Goal: Communication & Community: Answer question/provide support

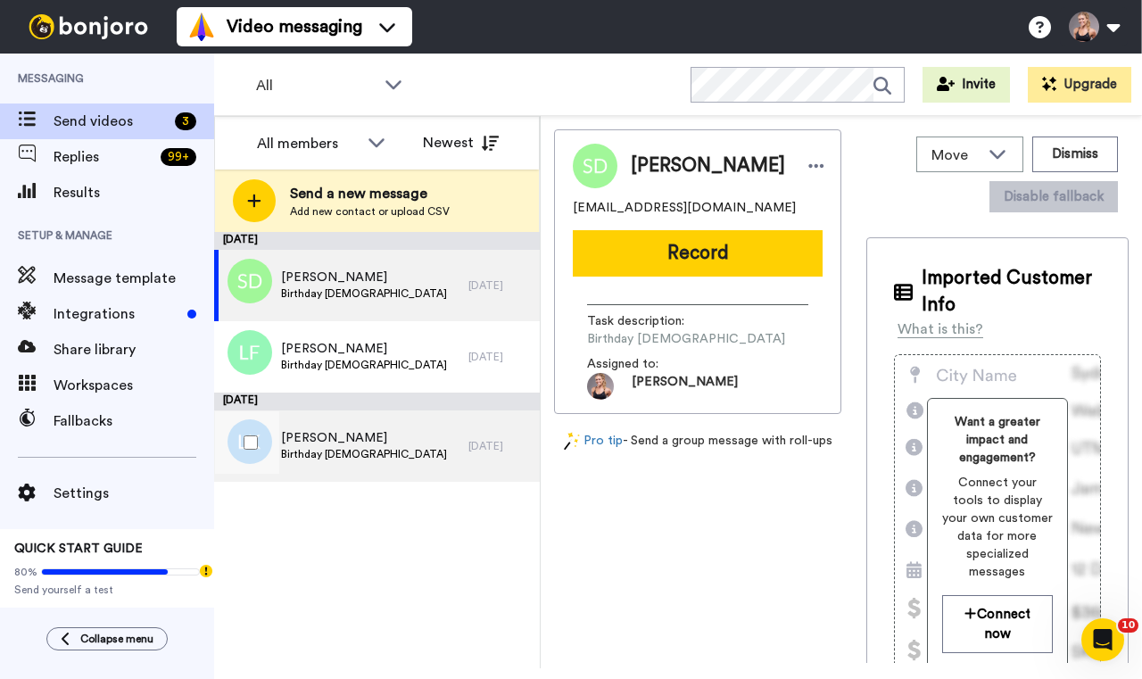
click at [426, 450] on span "Birthday Saturday 20 September" at bounding box center [364, 454] width 166 height 14
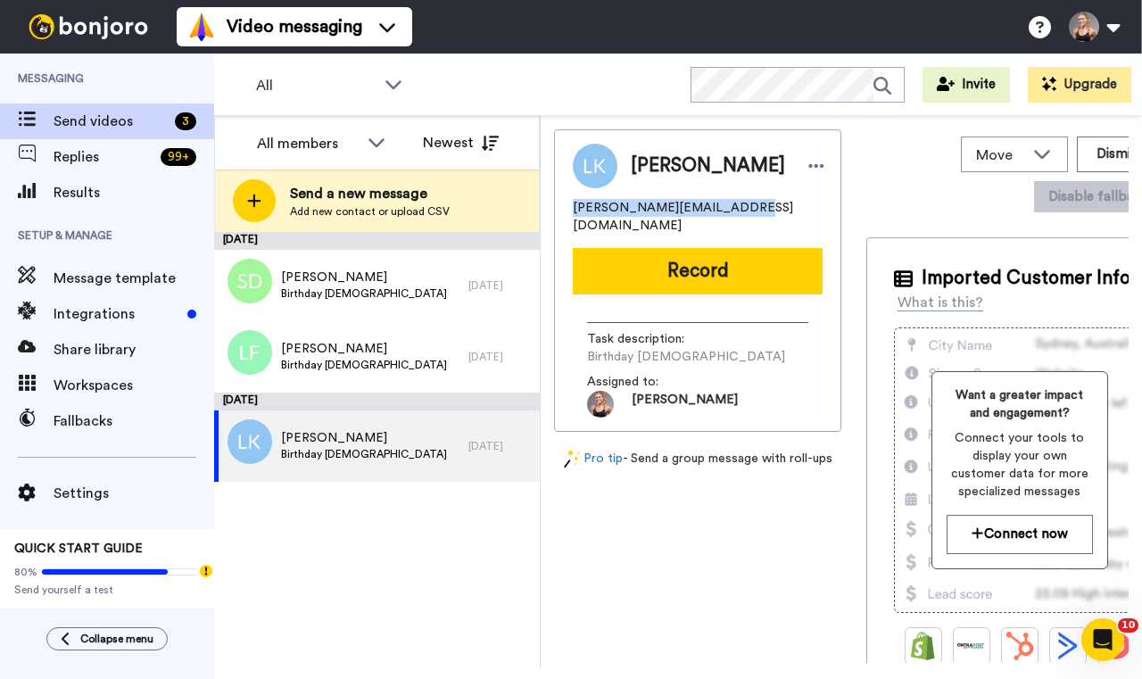
drag, startPoint x: 741, startPoint y: 206, endPoint x: 572, endPoint y: 197, distance: 169.7
click at [572, 197] on div "Lisa Kinnear lisa.kinnear156@gmail.com Record Task description : Birthday Satur…" at bounding box center [697, 280] width 287 height 302
copy span "lisa.kinnear156@gmail.com"
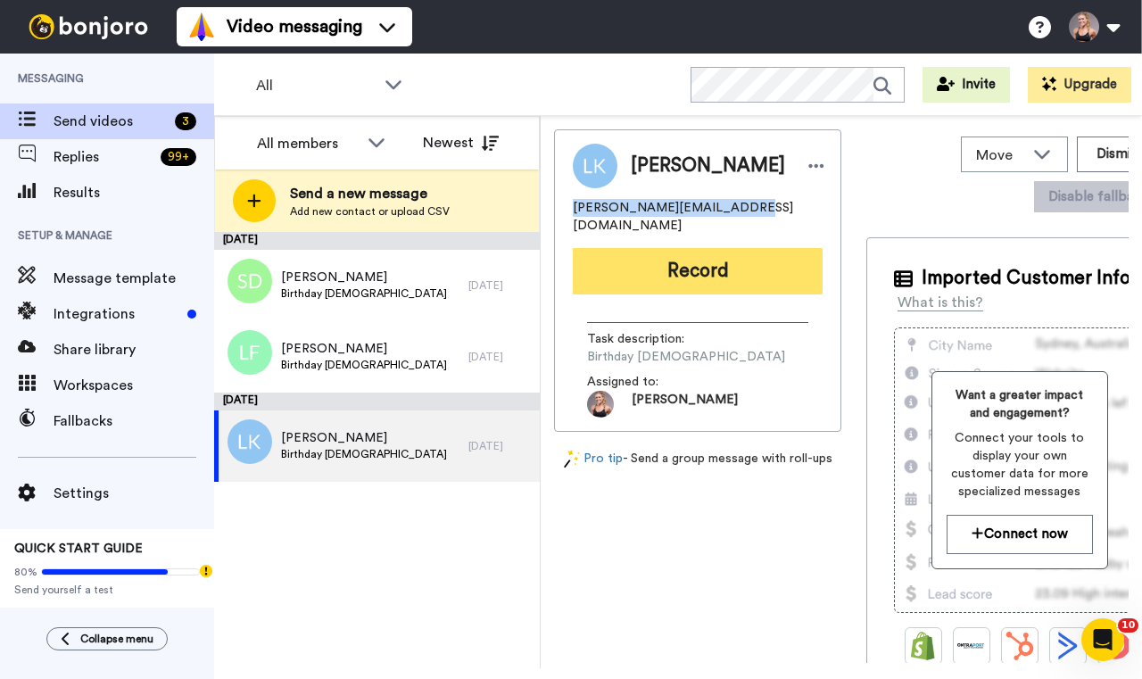
click at [662, 248] on button "Record" at bounding box center [698, 271] width 250 height 46
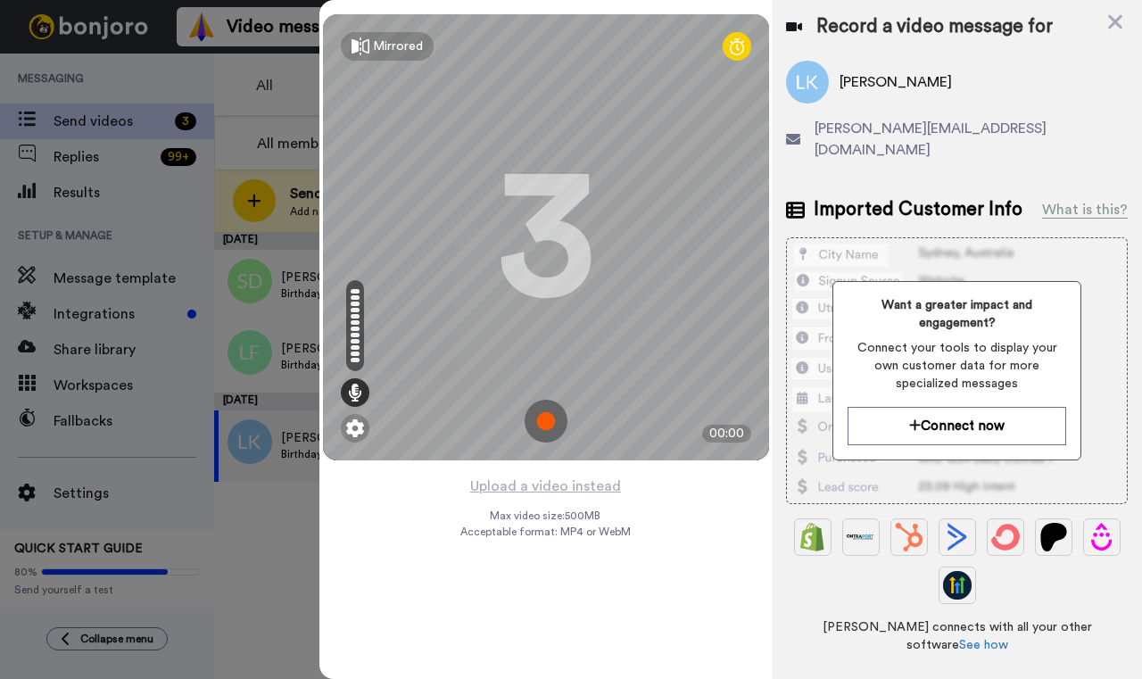
click at [541, 429] on img at bounding box center [545, 421] width 43 height 43
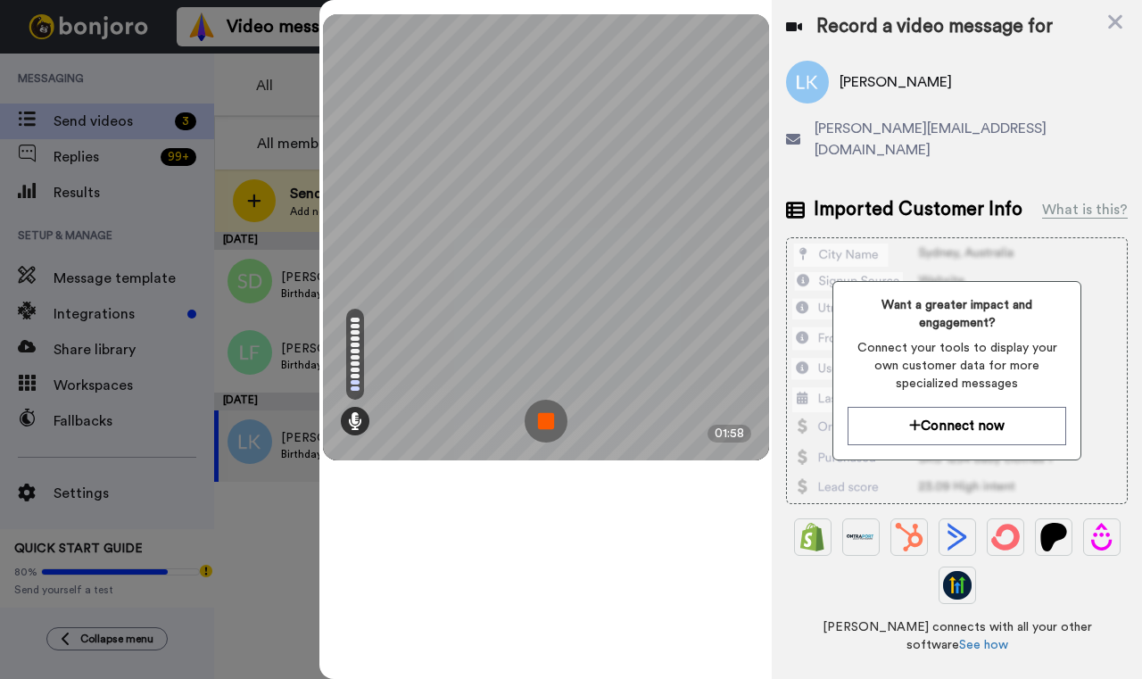
click at [552, 425] on img at bounding box center [545, 421] width 43 height 43
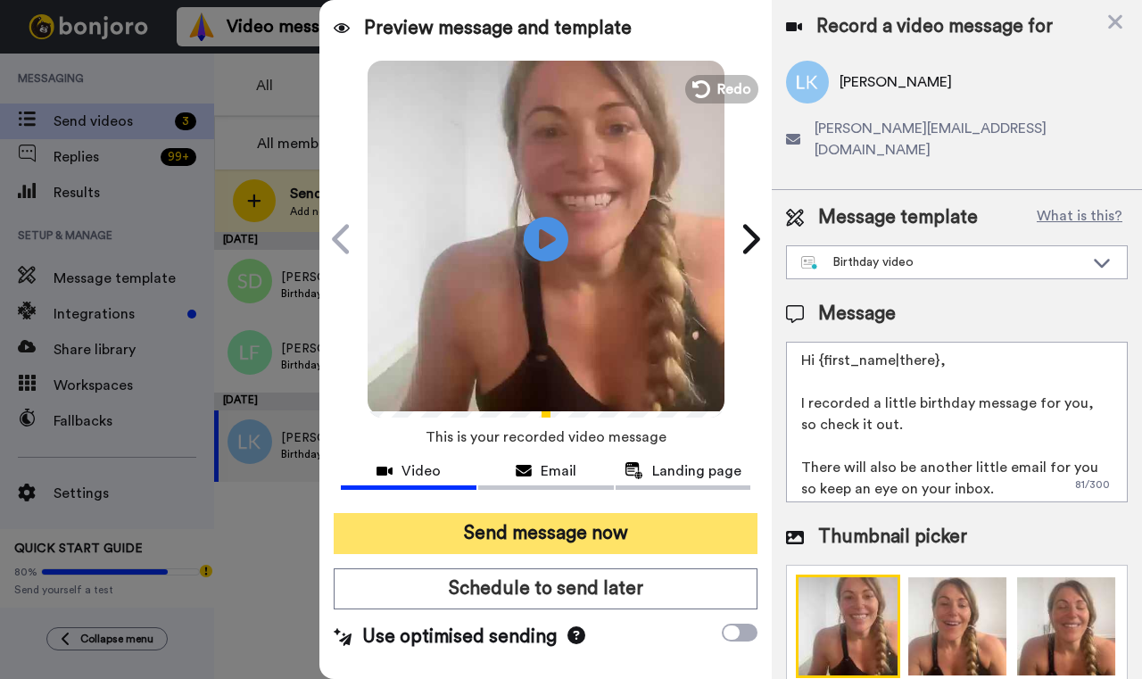
click at [541, 550] on button "Send message now" at bounding box center [546, 533] width 424 height 41
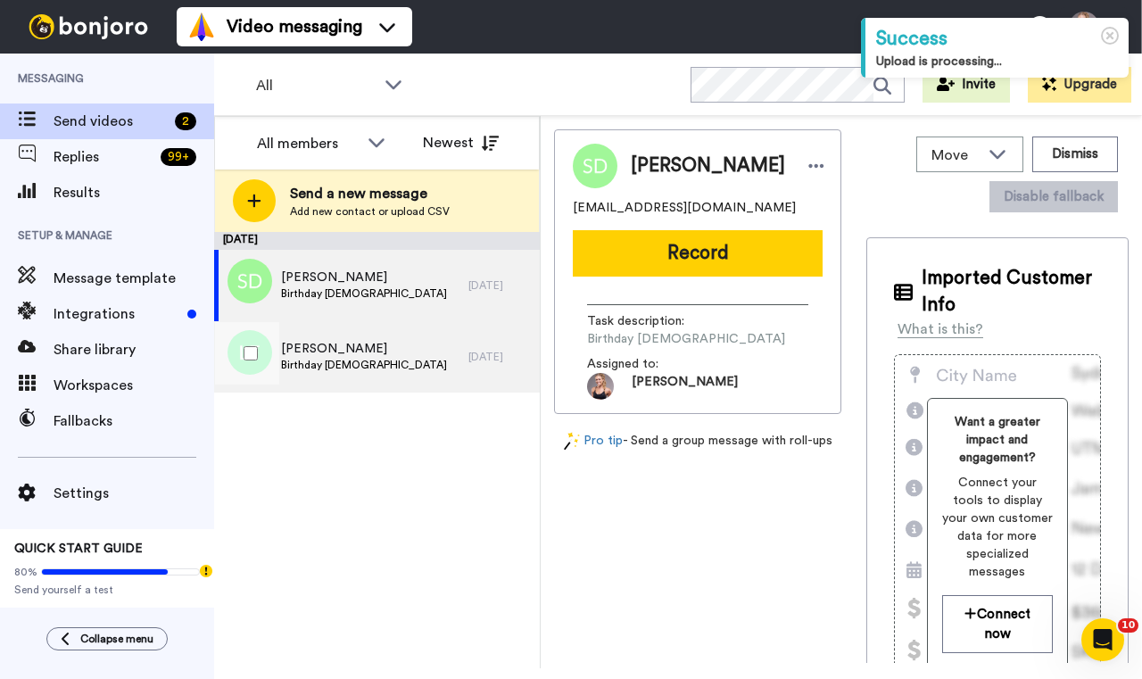
click at [328, 356] on span "[PERSON_NAME]" at bounding box center [364, 349] width 166 height 18
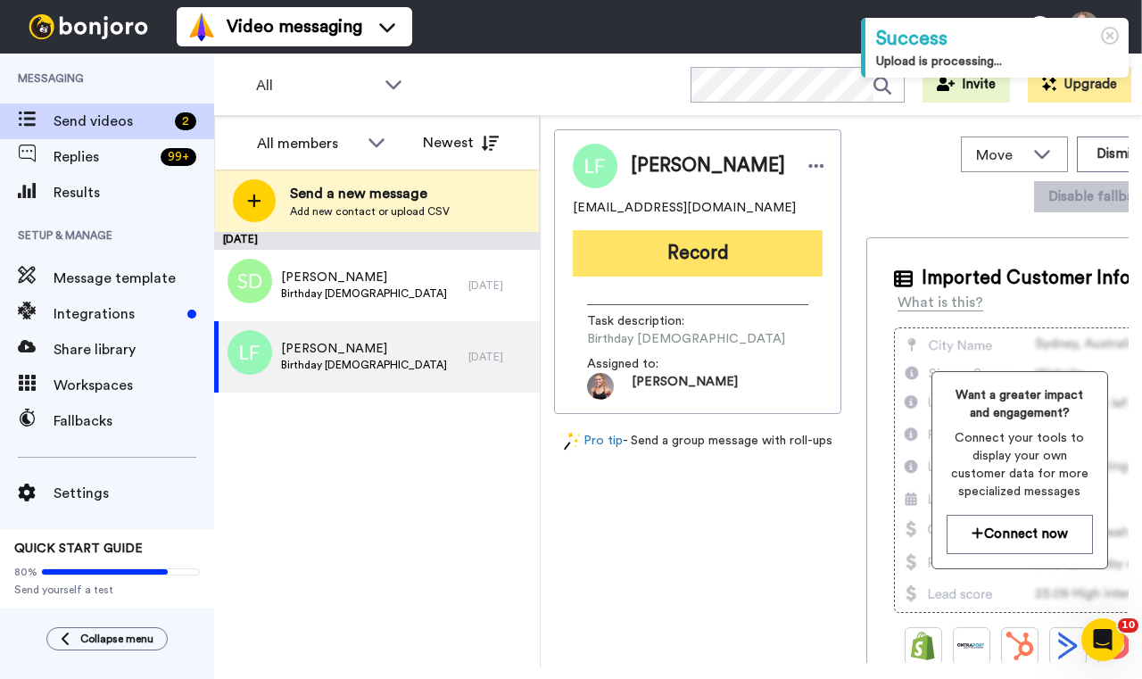
click at [631, 273] on button "Record" at bounding box center [698, 253] width 250 height 46
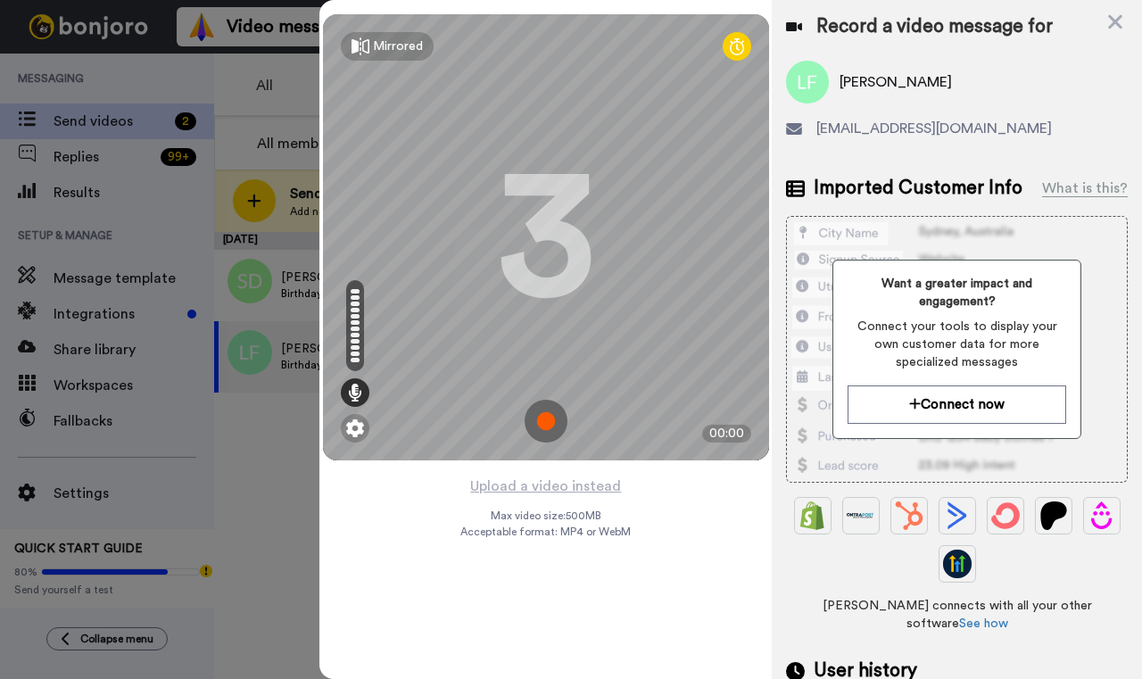
click at [551, 404] on img at bounding box center [545, 421] width 43 height 43
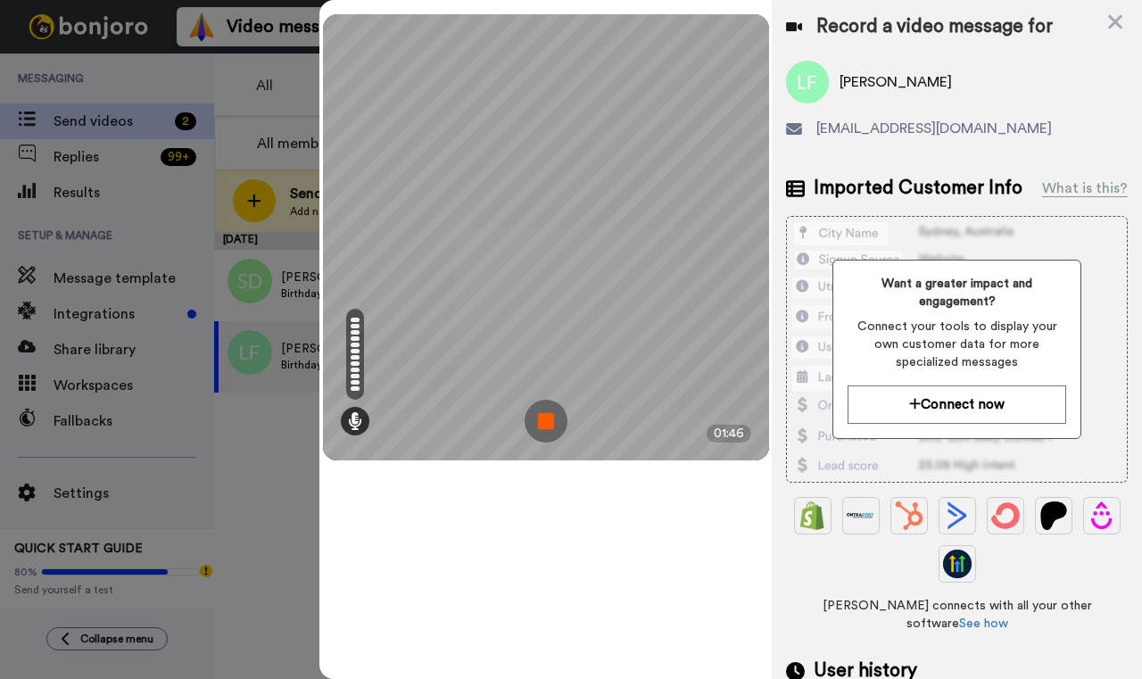
click at [551, 404] on img at bounding box center [545, 421] width 43 height 43
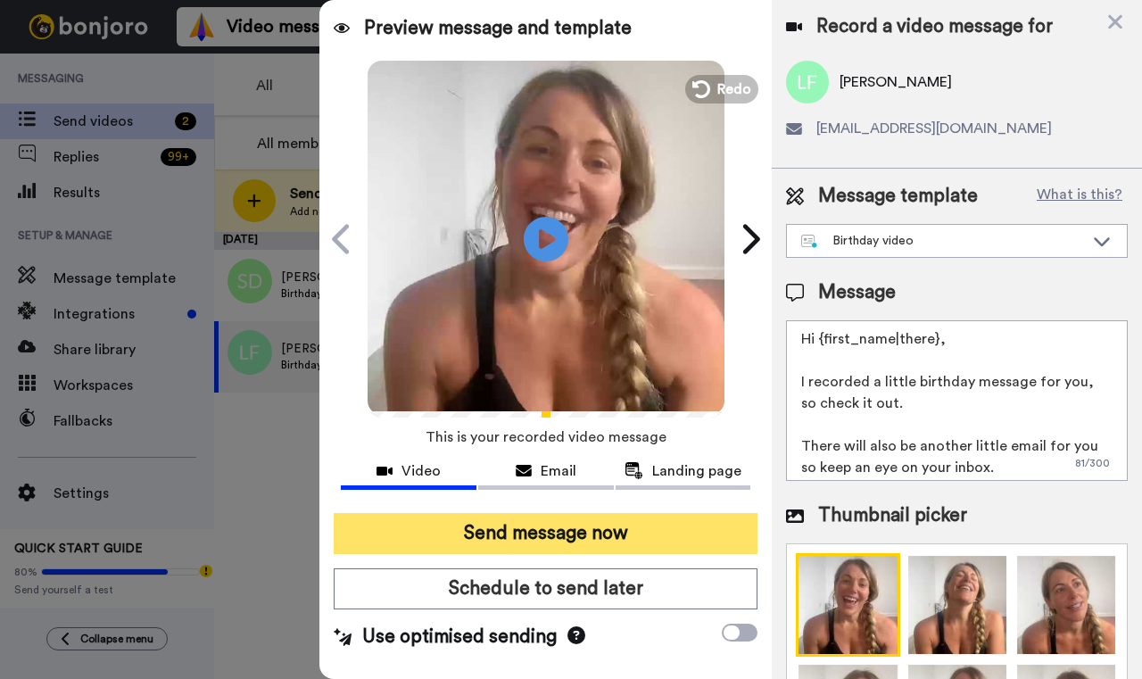
click at [532, 541] on button "Send message now" at bounding box center [546, 533] width 424 height 41
